Goal: Navigation & Orientation: Understand site structure

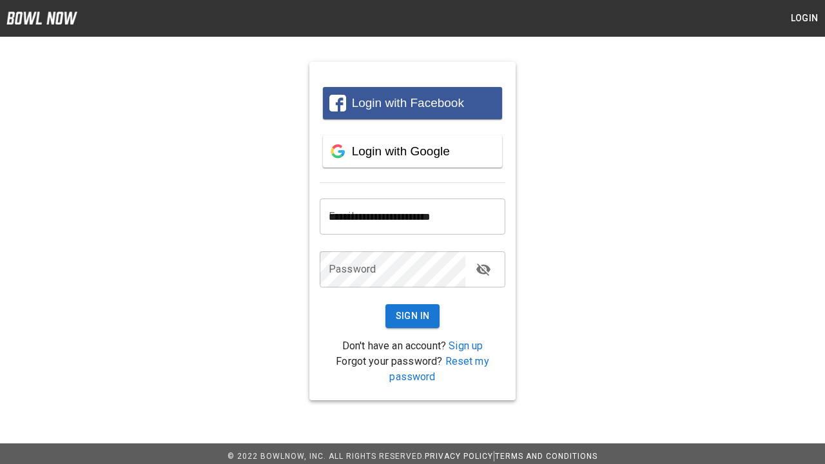
type input "**********"
click at [412, 316] on button "Sign In" at bounding box center [412, 316] width 55 height 24
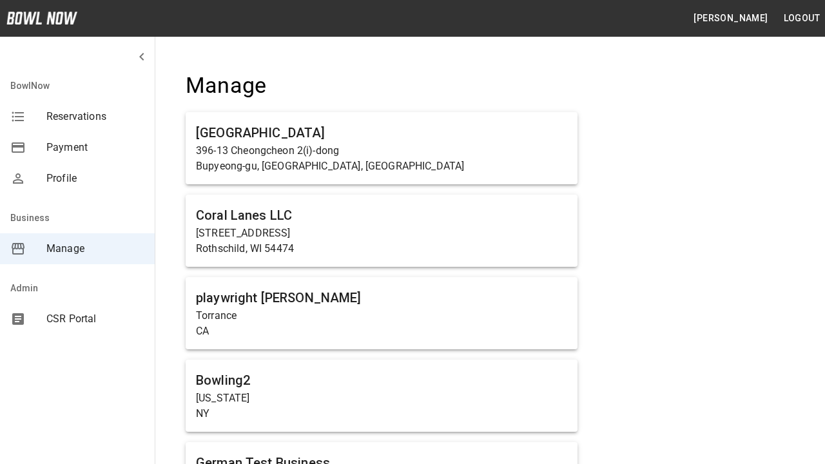
click at [77, 249] on span "Manage" at bounding box center [95, 248] width 98 height 15
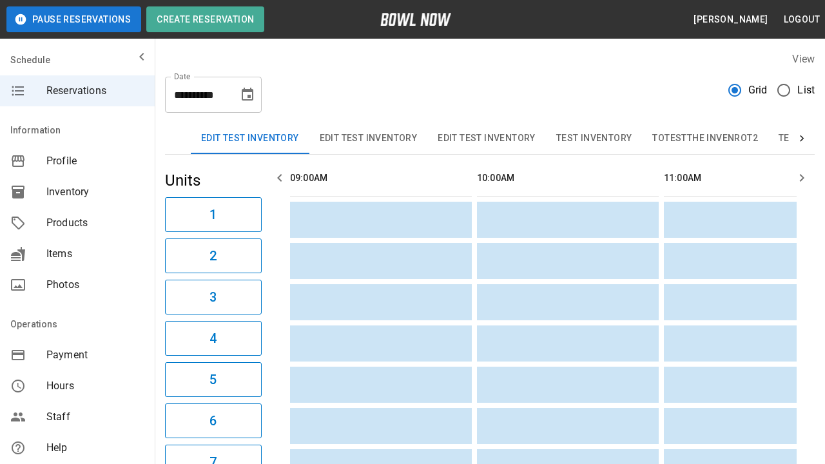
click at [77, 161] on span "Profile" at bounding box center [95, 160] width 98 height 15
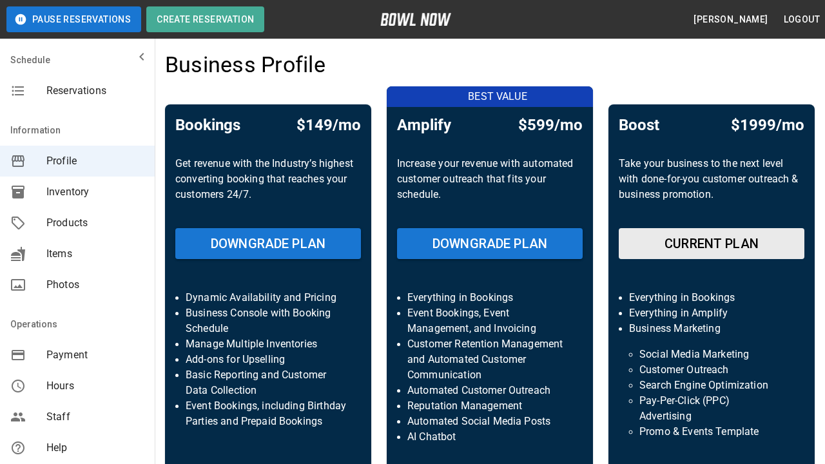
click at [77, 192] on span "Inventory" at bounding box center [95, 191] width 98 height 15
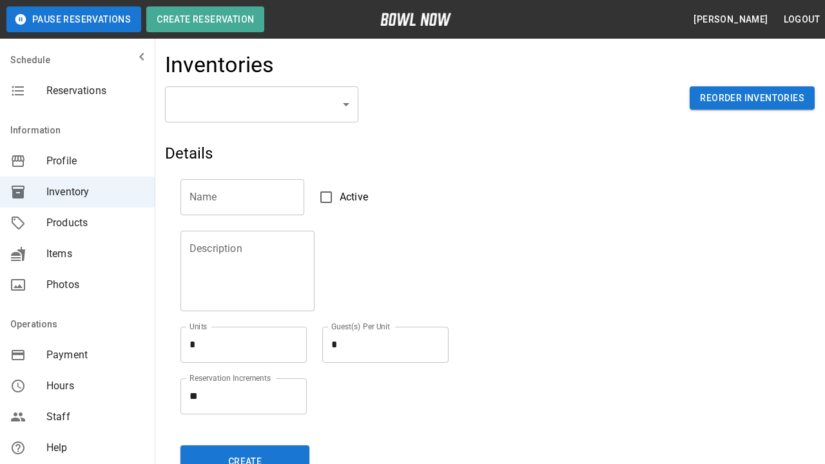
click at [77, 223] on span "Products" at bounding box center [95, 222] width 98 height 15
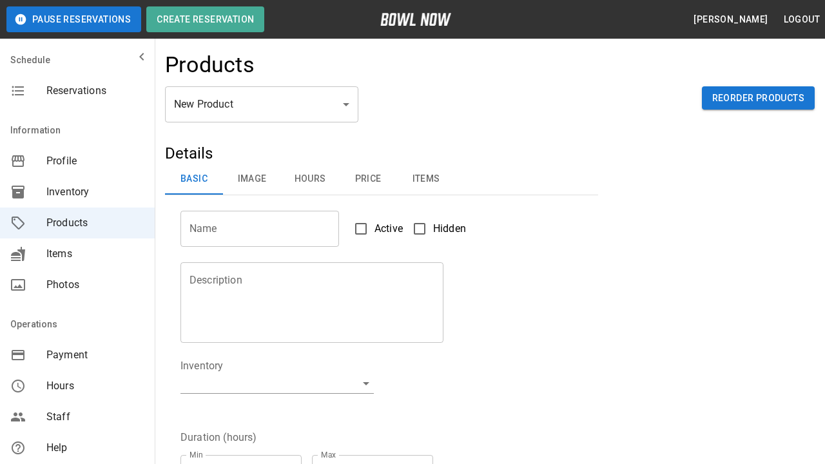
click at [77, 254] on span "Items" at bounding box center [95, 253] width 98 height 15
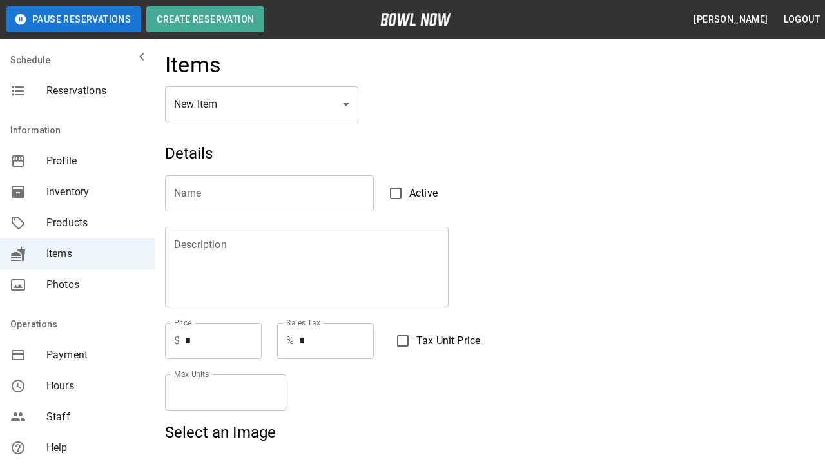
click at [77, 285] on span "Photos" at bounding box center [95, 284] width 98 height 15
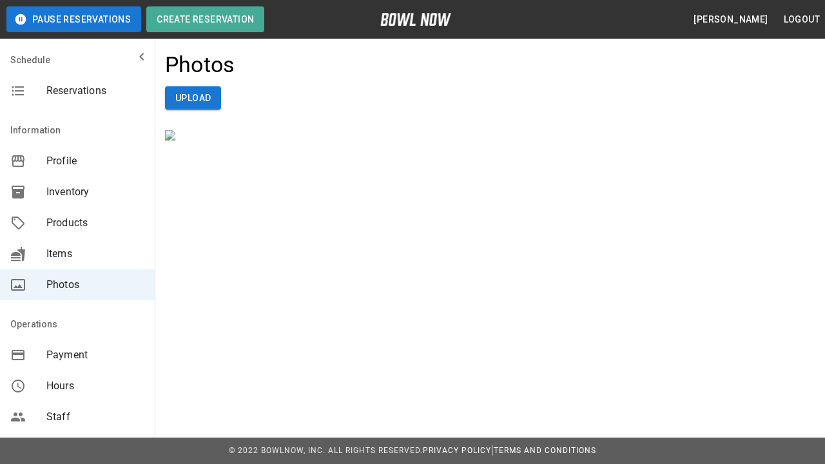
click at [77, 355] on span "Payment" at bounding box center [95, 354] width 98 height 15
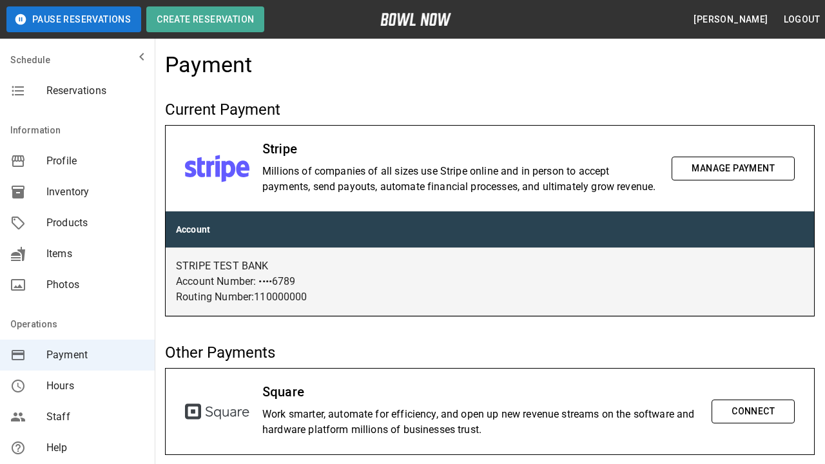
click at [77, 386] on span "Hours" at bounding box center [95, 385] width 98 height 15
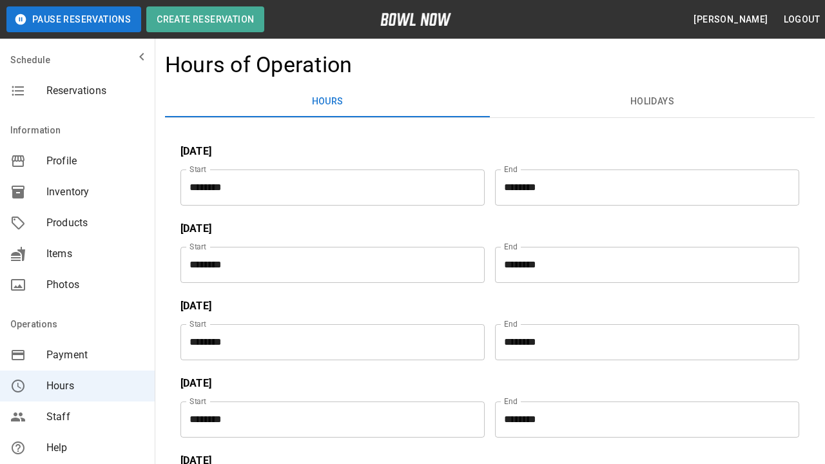
click at [77, 417] on span "Staff" at bounding box center [95, 416] width 98 height 15
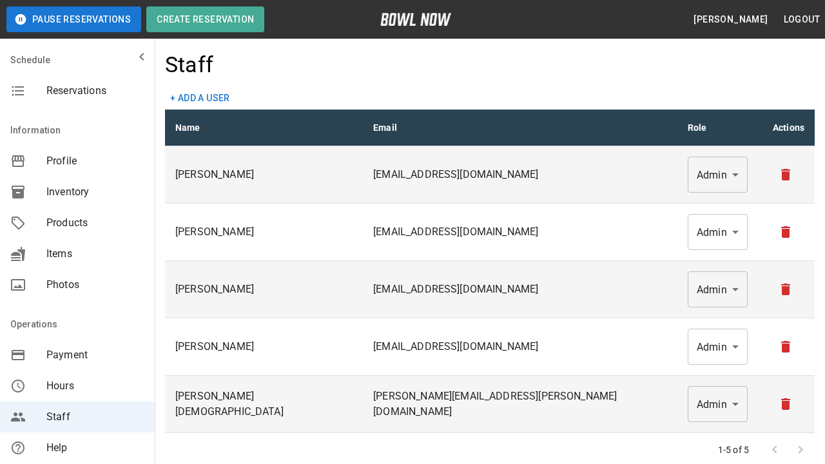
click at [77, 448] on span "Help" at bounding box center [95, 447] width 98 height 15
